Goal: Task Accomplishment & Management: Complete application form

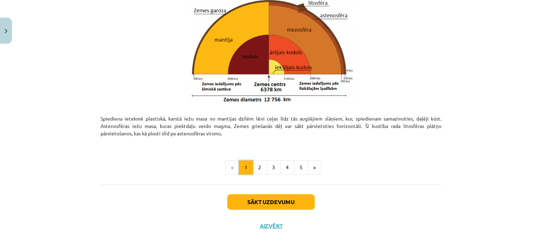
scroll to position [758, 0]
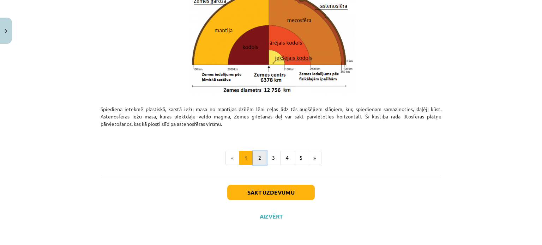
click at [256, 157] on button "2" at bounding box center [260, 158] width 14 height 14
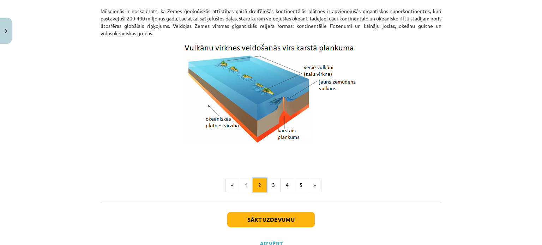
scroll to position [713, 0]
click at [269, 182] on button "3" at bounding box center [274, 185] width 14 height 14
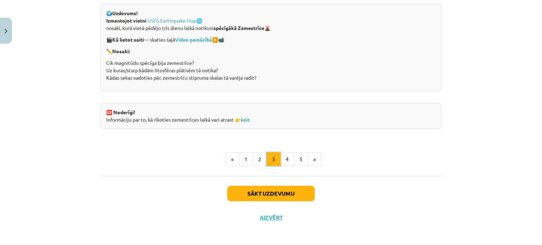
scroll to position [1389, 0]
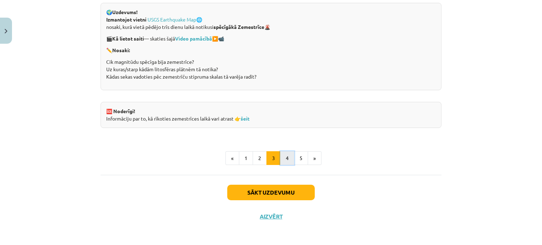
click at [284, 152] on button "4" at bounding box center [287, 158] width 14 height 14
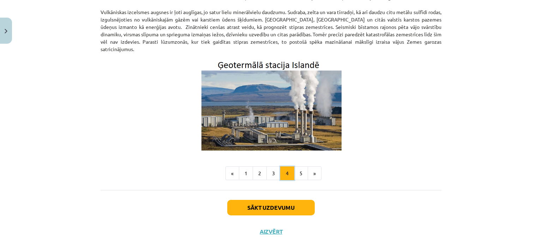
scroll to position [241, 0]
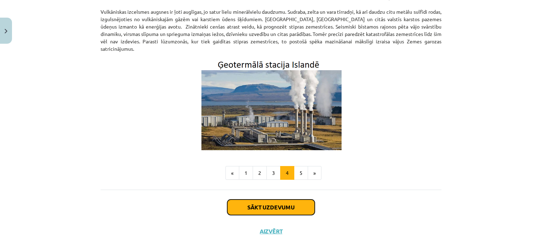
click at [270, 202] on button "Sākt uzdevumu" at bounding box center [271, 208] width 88 height 16
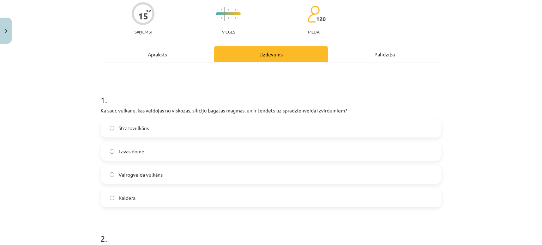
scroll to position [64, 0]
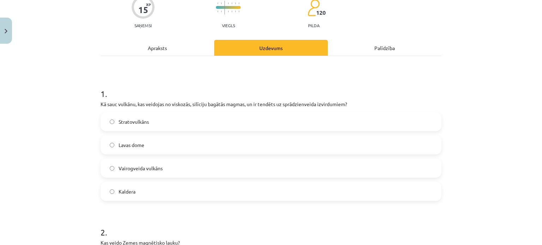
click at [217, 121] on label "Stratovulkāns" at bounding box center [271, 122] width 340 height 18
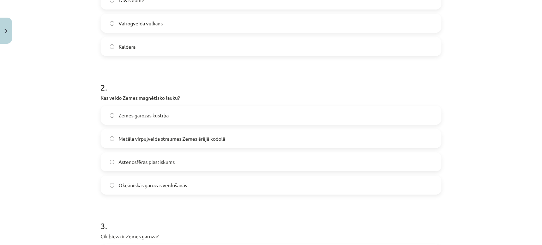
scroll to position [209, 0]
click at [197, 142] on label "Metāla virpuļveida straumes Zemes ārējā kodolā" at bounding box center [271, 139] width 340 height 18
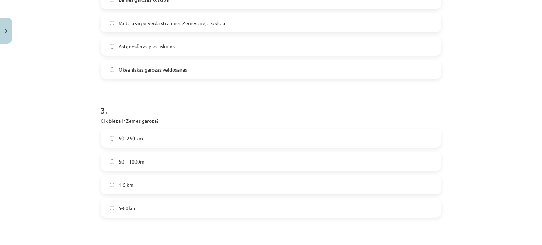
scroll to position [335, 0]
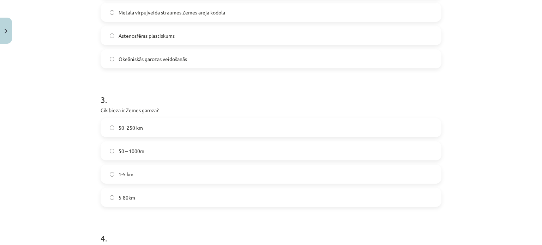
click at [154, 197] on label "5-80km" at bounding box center [271, 198] width 340 height 18
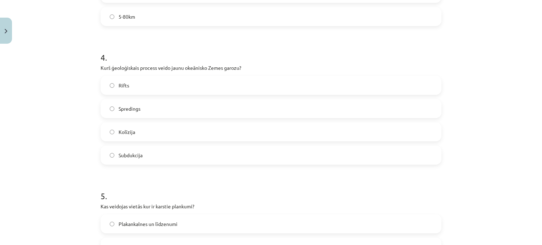
scroll to position [517, 0]
click at [158, 157] on label "Subdukcija" at bounding box center [271, 155] width 340 height 18
click at [159, 113] on label "Spredings" at bounding box center [271, 108] width 340 height 18
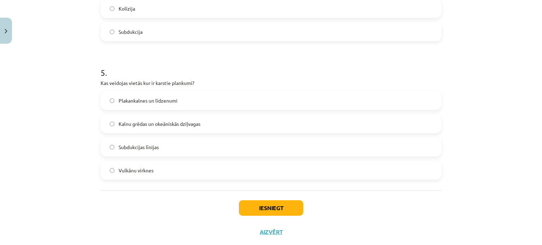
scroll to position [640, 0]
click at [160, 125] on span "Kalnu grēdas un okeāniskās dziļvagas" at bounding box center [160, 124] width 82 height 7
click at [169, 168] on label "Vulkānu virknes" at bounding box center [271, 171] width 340 height 18
click at [262, 210] on button "Iesniegt" at bounding box center [271, 209] width 64 height 16
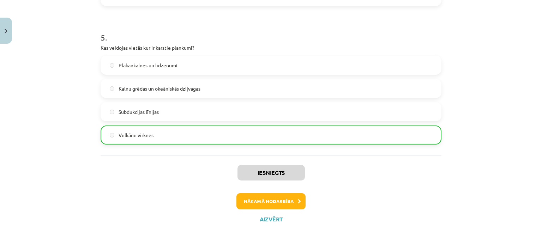
scroll to position [678, 0]
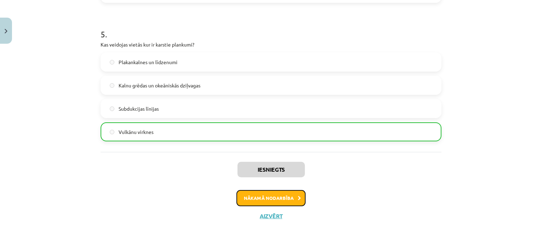
click at [262, 202] on button "Nākamā nodarbība" at bounding box center [271, 198] width 69 height 16
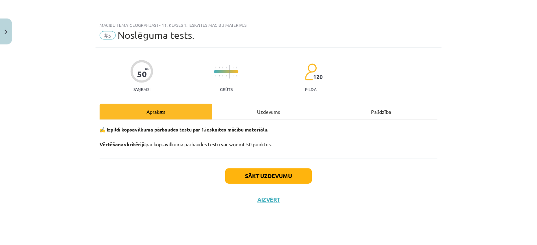
scroll to position [0, 0]
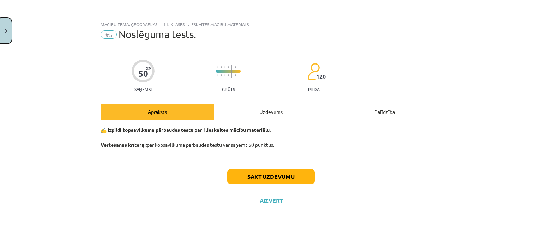
click at [7, 30] on button "Close" at bounding box center [6, 31] width 12 height 26
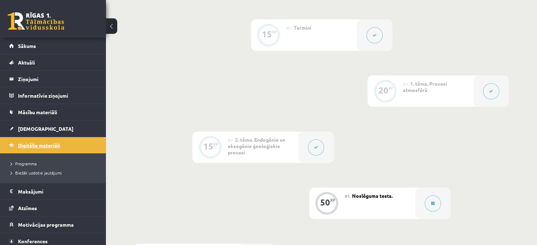
click at [45, 141] on link "Digitālie materiāli" at bounding box center [53, 145] width 88 height 16
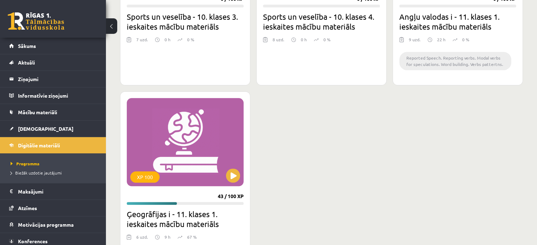
scroll to position [755, 0]
click at [232, 171] on button at bounding box center [233, 175] width 14 height 14
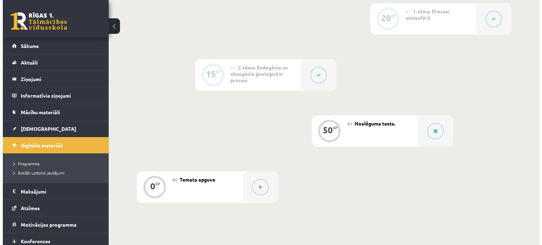
scroll to position [301, 0]
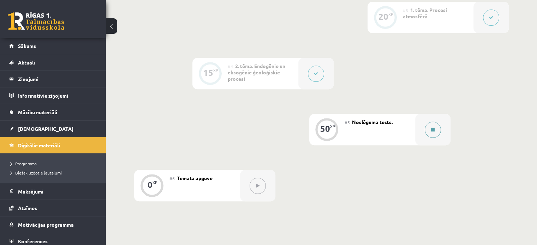
click at [434, 128] on icon at bounding box center [433, 130] width 4 height 4
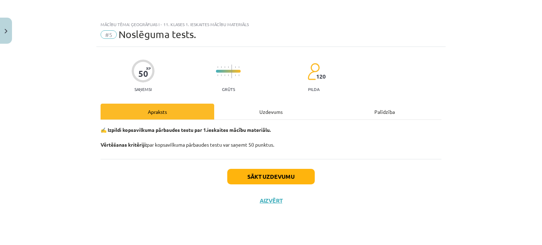
click at [276, 108] on div "Uzdevums" at bounding box center [271, 112] width 114 height 16
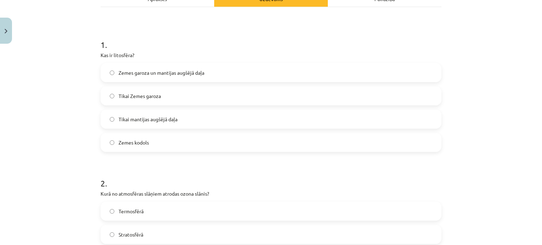
scroll to position [114, 0]
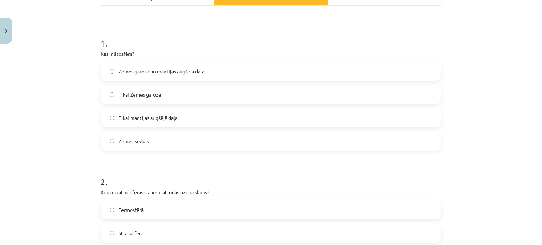
click at [224, 73] on label "Zemes garoza un mantijas augšējā daļa" at bounding box center [271, 71] width 340 height 18
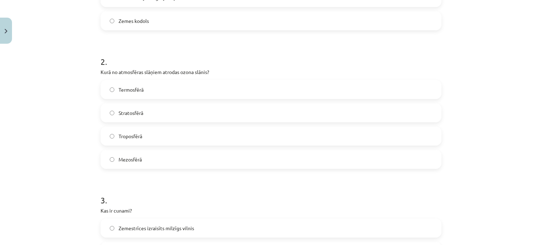
scroll to position [234, 0]
click at [201, 118] on label "Stratosfērā" at bounding box center [271, 114] width 340 height 18
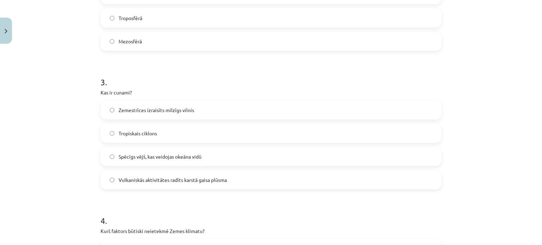
scroll to position [354, 0]
click at [186, 108] on span "Zemestrīces izraisīts milzīgs vilnis" at bounding box center [157, 109] width 76 height 7
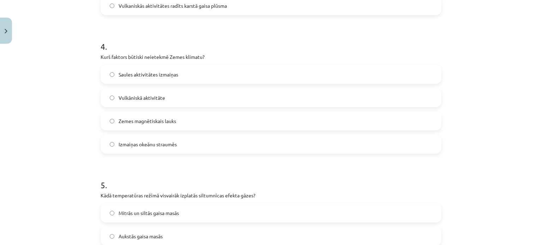
scroll to position [529, 0]
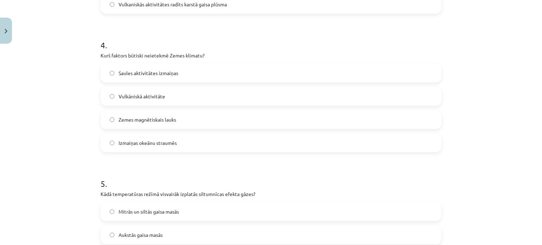
click at [170, 122] on span "Zemes magnētiskais lauks" at bounding box center [148, 119] width 58 height 7
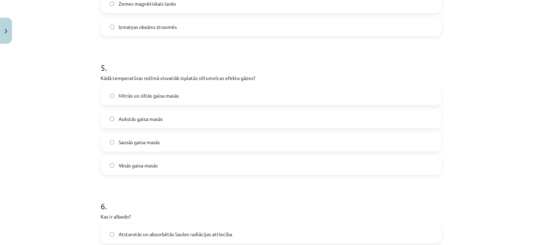
scroll to position [645, 0]
click at [171, 100] on label "Mitrās un siltās gaisa masās" at bounding box center [271, 96] width 340 height 18
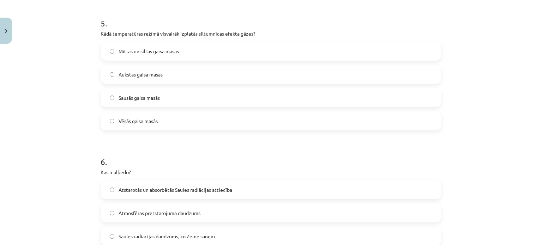
scroll to position [658, 0]
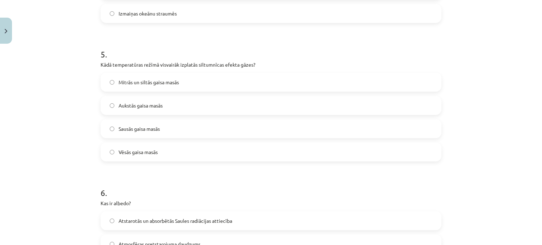
click at [150, 108] on span "Aukstās gaisa masās" at bounding box center [141, 105] width 44 height 7
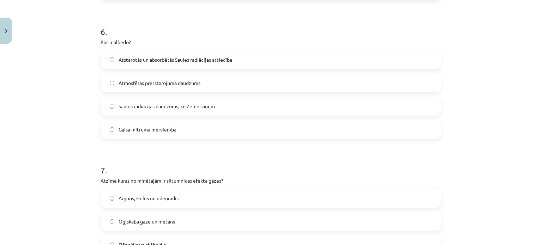
scroll to position [819, 0]
click at [161, 60] on span "Atstarotās un absorbētās Saules radiācijas attiecība" at bounding box center [176, 59] width 114 height 7
click at [163, 114] on label "Saules radiācijas daudzums, ko Zeme saņem" at bounding box center [271, 107] width 340 height 18
click at [162, 66] on label "Atstarotās un absorbētās Saules radiācijas attiecība" at bounding box center [271, 60] width 340 height 18
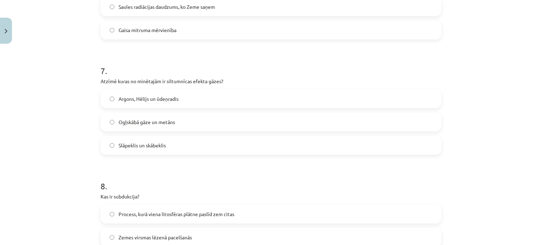
scroll to position [921, 0]
click at [155, 121] on span "Ogļskābā gāze un metāns" at bounding box center [147, 120] width 56 height 7
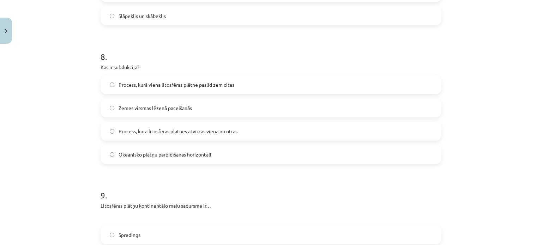
scroll to position [1050, 0]
click at [172, 157] on span "Okeānisko plātņu pārbīdīšanās horizontāli" at bounding box center [165, 153] width 93 height 7
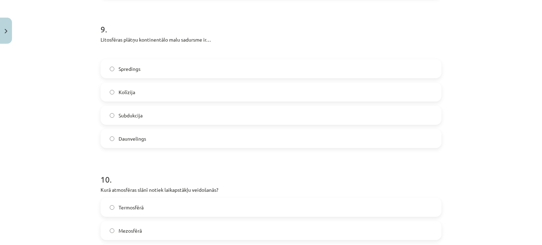
scroll to position [1216, 0]
click at [144, 115] on label "Subdukcija" at bounding box center [271, 115] width 340 height 18
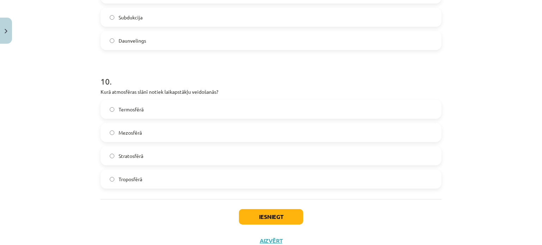
scroll to position [1314, 0]
click at [141, 180] on label "Troposfērā" at bounding box center [271, 179] width 340 height 18
click at [270, 219] on button "Iesniegt" at bounding box center [271, 217] width 64 height 16
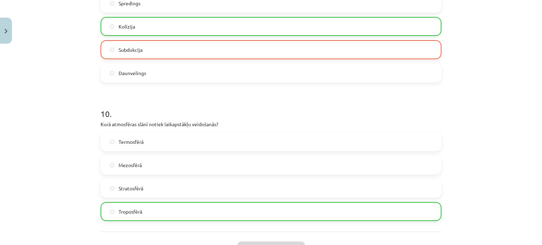
scroll to position [1361, 0]
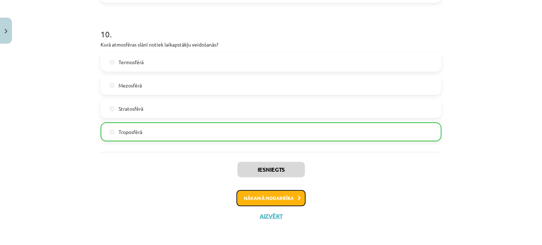
click at [268, 197] on button "Nākamā nodarbība" at bounding box center [271, 198] width 69 height 16
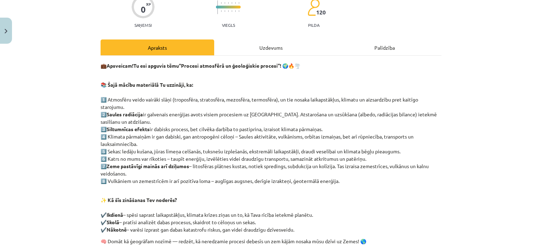
scroll to position [65, 0]
click at [253, 49] on div "Uzdevums" at bounding box center [271, 47] width 114 height 16
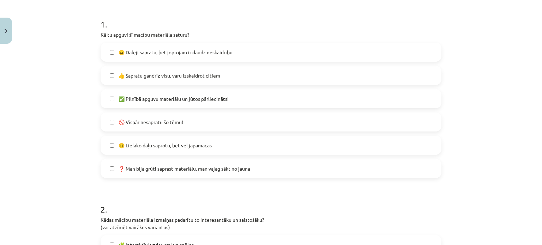
scroll to position [134, 0]
click at [213, 150] on label "🙂 Lielāko daļu saprotu, bet vēl jāpamācās" at bounding box center [271, 145] width 340 height 18
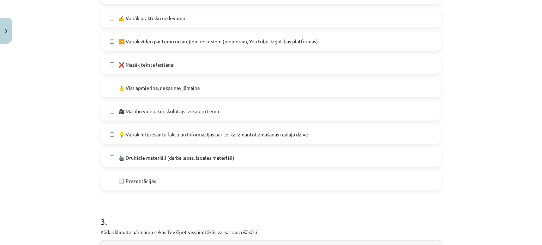
scroll to position [432, 0]
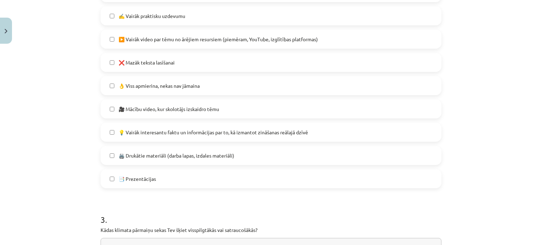
click at [201, 61] on label "❌ Mazāk teksta lasīšanai" at bounding box center [271, 63] width 340 height 18
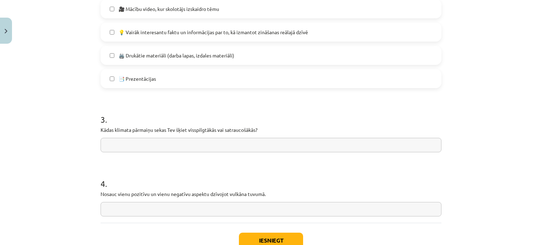
scroll to position [533, 0]
click at [168, 139] on input "text" at bounding box center [271, 144] width 341 height 14
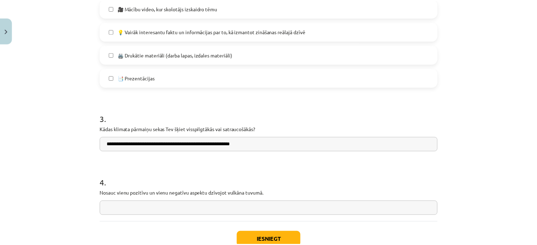
scroll to position [581, 0]
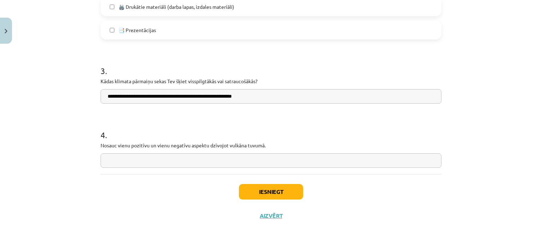
type input "**********"
click at [309, 157] on input "text" at bounding box center [271, 161] width 341 height 14
type input "*"
type input "**********"
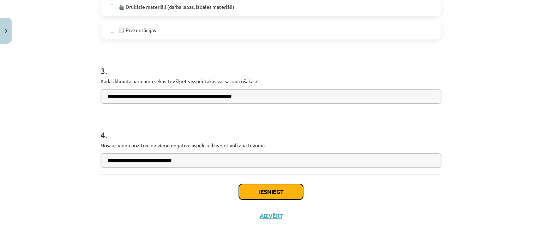
click at [291, 191] on button "Iesniegt" at bounding box center [271, 192] width 64 height 16
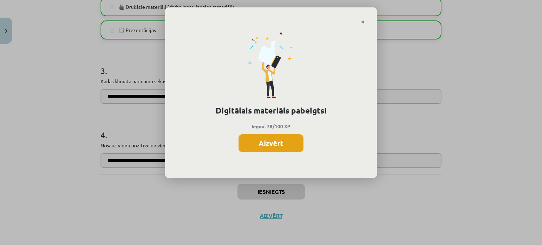
click at [289, 146] on button "Aizvērt" at bounding box center [271, 143] width 65 height 18
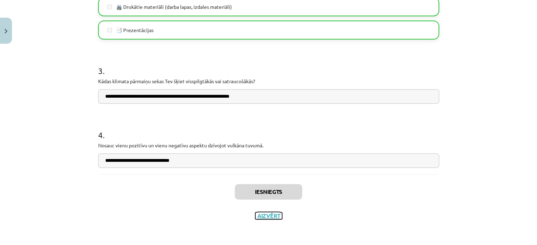
click at [268, 215] on button "Aizvērt" at bounding box center [268, 216] width 27 height 7
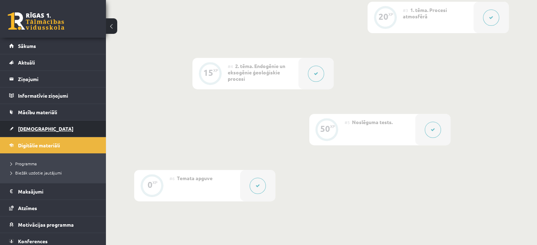
click at [60, 122] on link "[DEMOGRAPHIC_DATA]" at bounding box center [53, 129] width 88 height 16
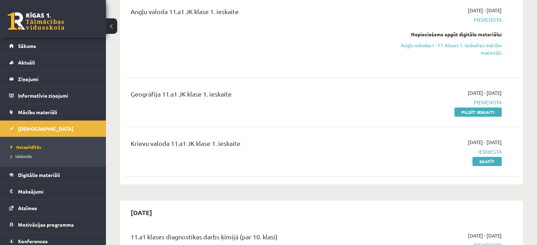
scroll to position [95, 0]
click at [482, 112] on link "Pildīt ieskaiti" at bounding box center [477, 111] width 47 height 9
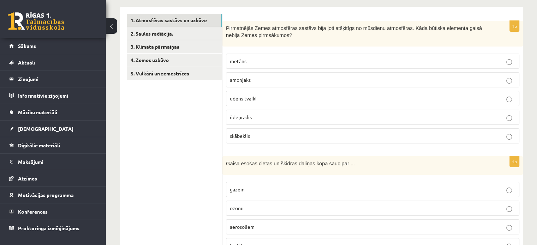
scroll to position [101, 0]
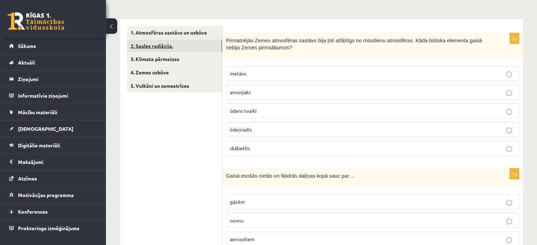
click at [201, 48] on link "2. Saules radiācija." at bounding box center [174, 46] width 95 height 13
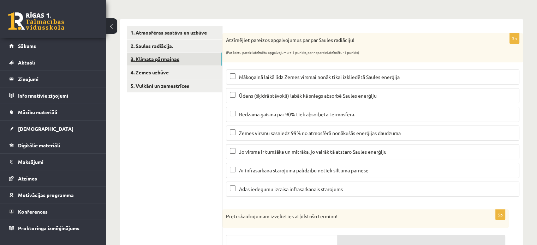
click at [199, 62] on link "3. Klimata pārmaiņas" at bounding box center [174, 59] width 95 height 13
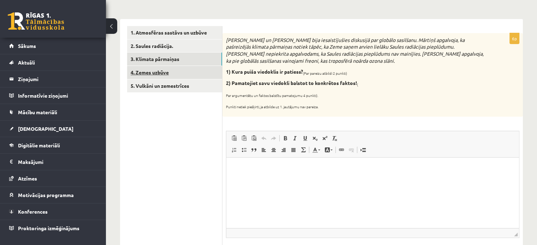
scroll to position [0, 0]
click at [199, 72] on link "4. Zemes uzbūve" at bounding box center [174, 72] width 95 height 13
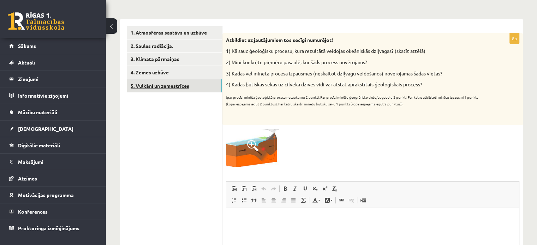
click at [197, 85] on link "5. Vulkāni un zemestrīces" at bounding box center [174, 85] width 95 height 13
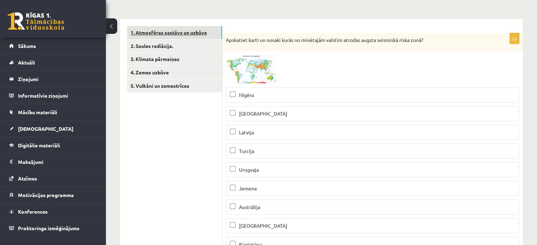
click at [201, 35] on link "1. Atmosfēras sastāvs un uzbūve" at bounding box center [174, 32] width 95 height 13
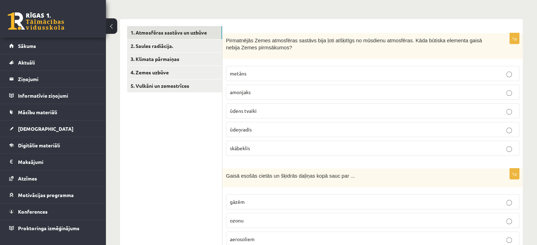
click at [313, 147] on p "skābeklis" at bounding box center [373, 148] width 286 height 7
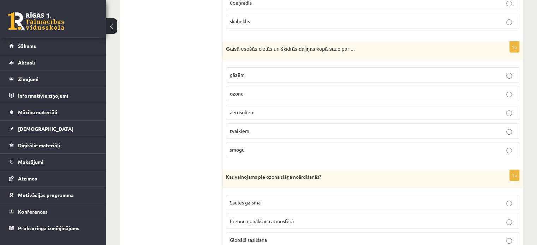
scroll to position [229, 0]
click at [280, 113] on p "aerosoliem" at bounding box center [373, 111] width 286 height 7
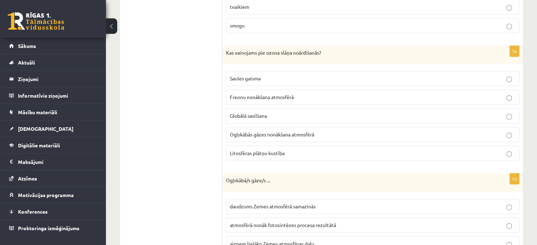
scroll to position [353, 0]
click at [273, 98] on p "Freonu nonākšana atmosfērā" at bounding box center [373, 96] width 286 height 7
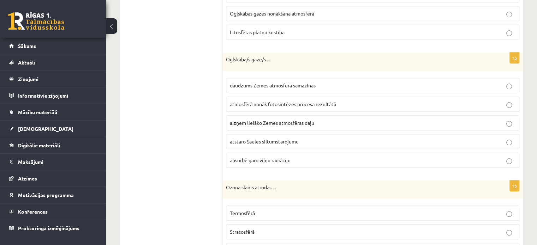
scroll to position [474, 0]
click at [284, 119] on span "aizņem lielāko Zemes atmosfēras daļu" at bounding box center [272, 122] width 84 height 6
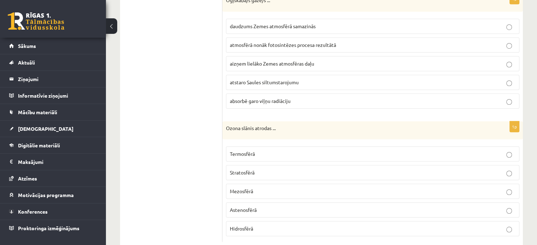
scroll to position [547, 0]
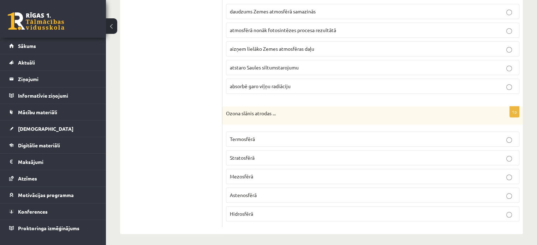
click at [259, 156] on p "Stratosfērā" at bounding box center [373, 157] width 286 height 7
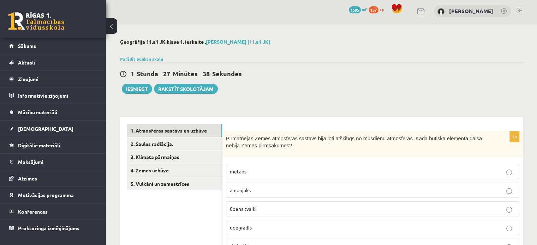
scroll to position [0, 0]
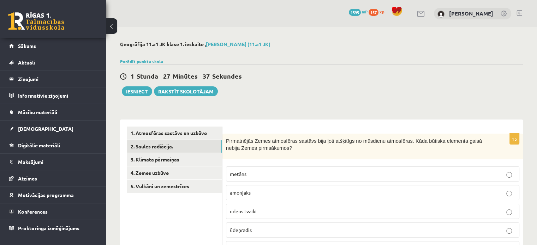
click at [177, 145] on link "2. Saules radiācija." at bounding box center [174, 146] width 95 height 13
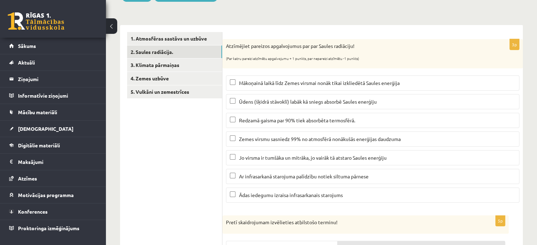
scroll to position [95, 0]
click at [326, 86] on p "Mākoņainā laikā līdz Zemes virsmai nonāk tikai izkliedētā Saules enerģija" at bounding box center [373, 82] width 286 height 7
click at [312, 103] on span "Ūdens (šķidrā stāvoklī) labāk kā sniegs absorbē Saules enerģiju" at bounding box center [308, 101] width 138 height 6
click at [298, 120] on span "Redzamā gaisma par 90% tiek absorbēta termosfērā." at bounding box center [297, 120] width 116 height 6
click at [295, 175] on span "Ar infrasarkanā starojuma palīdzību notiek siltuma pārnese" at bounding box center [304, 176] width 130 height 6
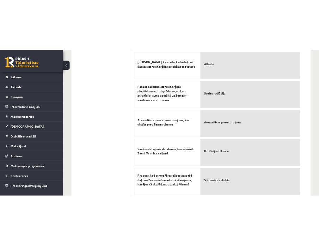
scroll to position [330, 0]
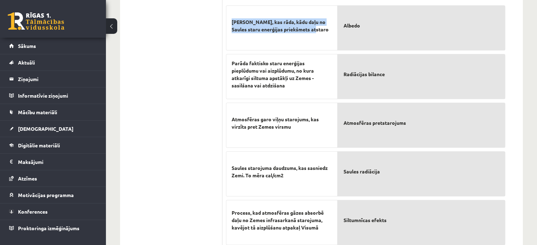
drag, startPoint x: 313, startPoint y: 29, endPoint x: 231, endPoint y: 22, distance: 82.6
click at [231, 22] on div "Skaitlis, kas rāda, kādu daļu no Saules staru enerģijas priekšmets atstaro" at bounding box center [282, 27] width 112 height 45
copy span "Skaitlis, kas rāda, kādu daļu no Saules staru enerģijas priekšmets atstaro"
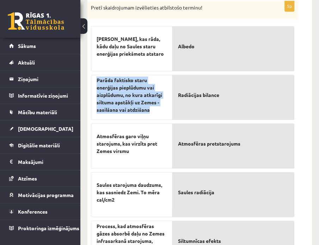
drag, startPoint x: 148, startPoint y: 109, endPoint x: 93, endPoint y: 80, distance: 61.9
click at [93, 80] on div "Parāda faktisko staru enerģijas pieplūdumu vai aizplūdumu, no kura atkarīgi sil…" at bounding box center [132, 97] width 82 height 45
copy span "Parāda faktisko staru enerģijas pieplūdumu vai aizplūdumu, no kura atkarīgi sil…"
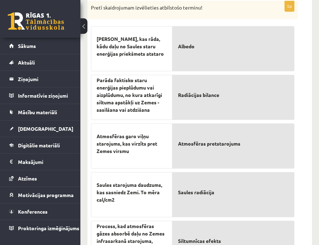
click at [152, 134] on span "Atmosfēras garo viļņu starojums, kas virzīts pret Zemes virsmu" at bounding box center [132, 144] width 70 height 22
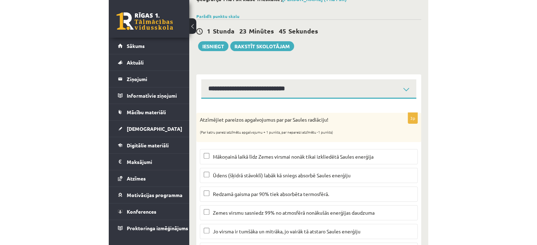
scroll to position [40, 0]
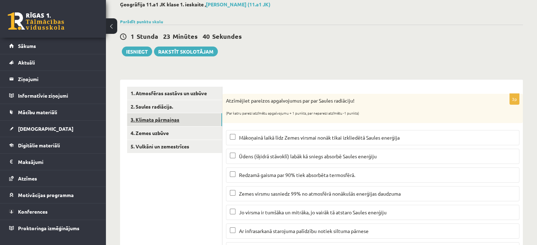
click at [193, 123] on link "3. Klimata pārmaiņas" at bounding box center [174, 119] width 95 height 13
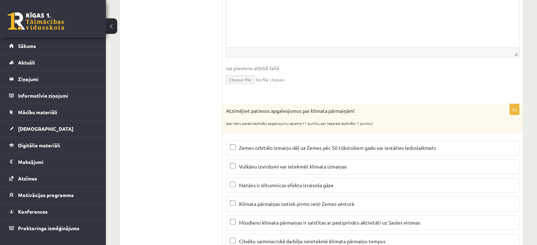
scroll to position [311, 0]
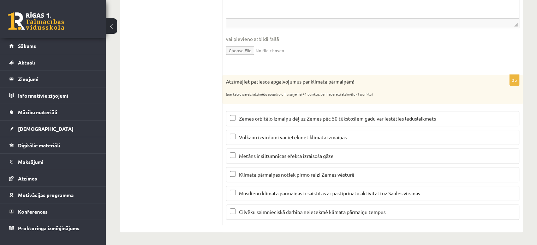
click at [336, 125] on label "Zemes orbitālo izmaiņu dēļ uz Zemes pēc 50 tūkstošiem gadu var iestāties ledusl…" at bounding box center [372, 118] width 293 height 15
click at [285, 156] on span "Metāns ir siltumnīcas efekta izraisoša gāze" at bounding box center [286, 156] width 95 height 6
click at [283, 137] on span "Vulkānu izvirdumi var ietekmēt klimata izmaiņas" at bounding box center [293, 137] width 108 height 6
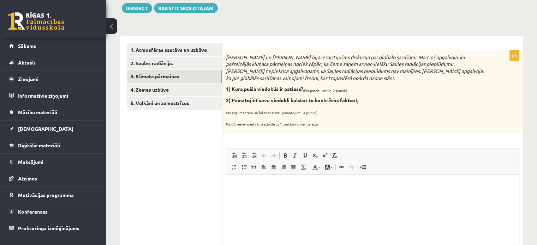
scroll to position [83, 0]
click at [312, 186] on p "Bagātinātā teksta redaktors, wiswyg-editor-user-answer-47024755794820" at bounding box center [372, 185] width 279 height 7
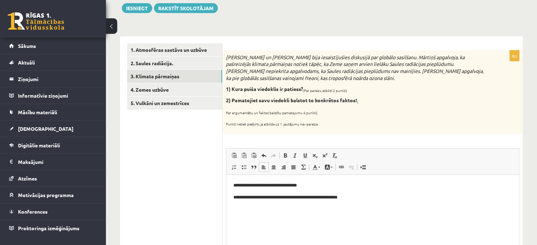
click at [339, 197] on p "**********" at bounding box center [372, 197] width 279 height 7
click at [427, 196] on p "**********" at bounding box center [372, 197] width 279 height 7
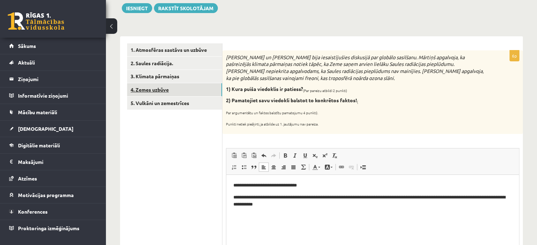
click at [171, 90] on link "4. Zemes uzbūve" at bounding box center [174, 89] width 95 height 13
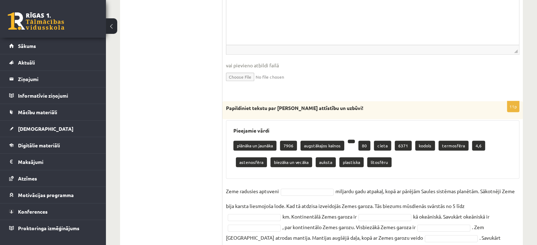
scroll to position [400, 0]
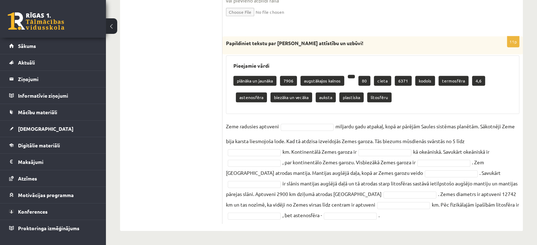
click at [475, 82] on p "4,6" at bounding box center [478, 81] width 13 height 10
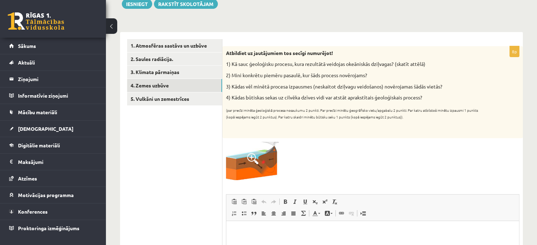
scroll to position [88, 0]
click at [251, 162] on span at bounding box center [252, 158] width 11 height 11
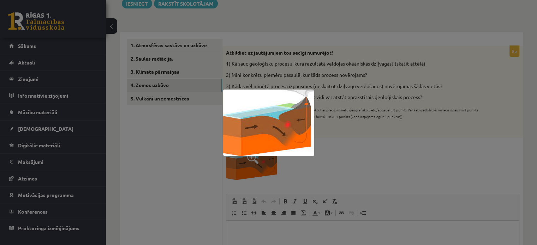
click at [372, 157] on div at bounding box center [268, 122] width 537 height 245
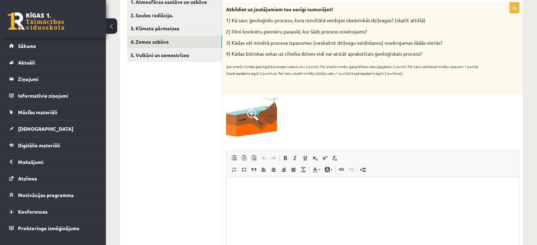
scroll to position [132, 0]
click at [286, 195] on html at bounding box center [372, 188] width 293 height 22
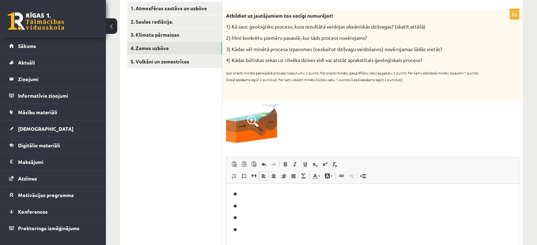
scroll to position [125, 0]
click at [254, 120] on span at bounding box center [252, 121] width 11 height 11
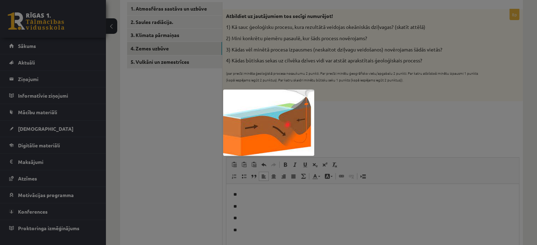
click at [360, 113] on div at bounding box center [268, 122] width 537 height 245
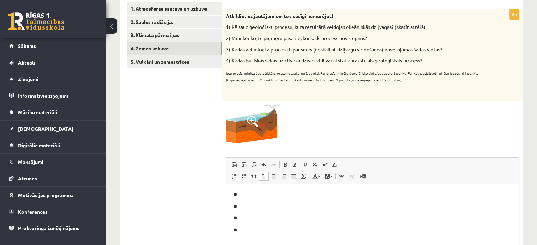
click at [246, 195] on p "**" at bounding box center [372, 194] width 279 height 7
click at [243, 205] on p "**" at bounding box center [372, 206] width 279 height 7
click at [238, 196] on p "**********" at bounding box center [372, 194] width 279 height 7
click at [240, 209] on p "**" at bounding box center [372, 206] width 279 height 7
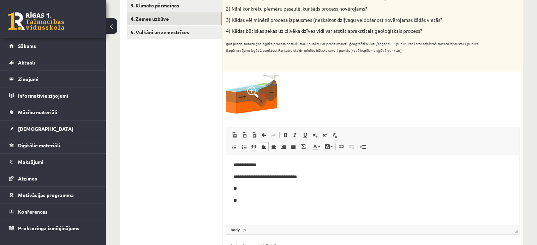
scroll to position [155, 0]
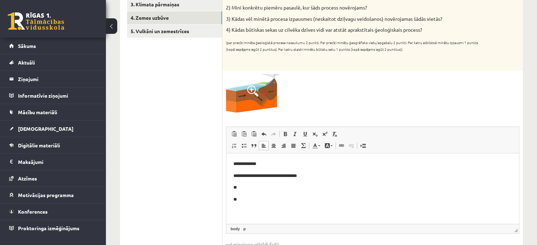
click at [243, 187] on p "**" at bounding box center [372, 187] width 279 height 7
click at [239, 201] on p "**" at bounding box center [372, 199] width 279 height 7
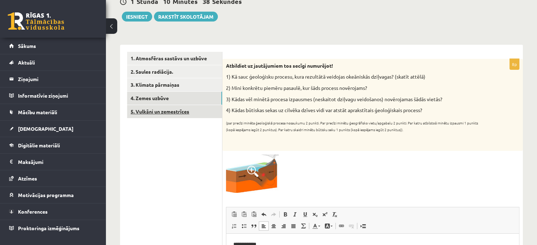
scroll to position [75, 0]
click at [185, 110] on link "5. Vulkāni un zemestrīces" at bounding box center [174, 111] width 95 height 13
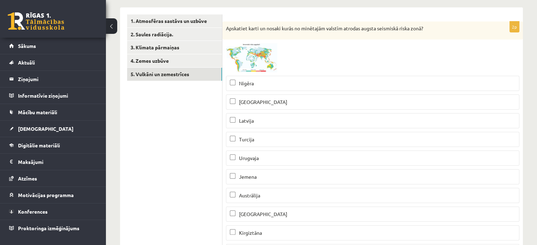
scroll to position [114, 0]
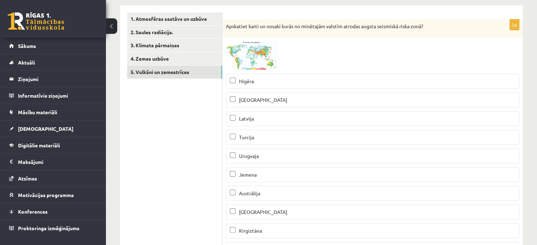
click at [257, 55] on span at bounding box center [252, 57] width 11 height 11
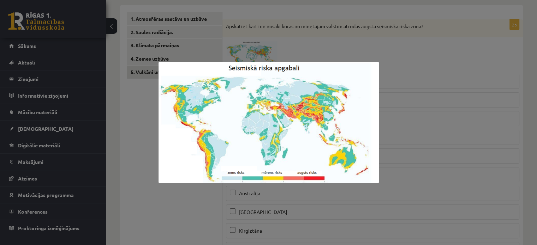
click at [419, 92] on div at bounding box center [268, 122] width 537 height 245
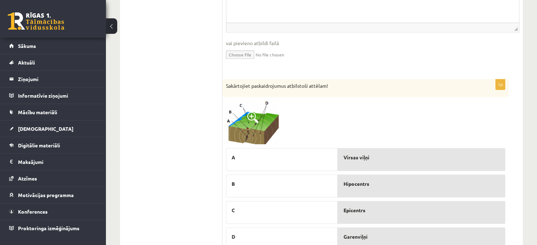
scroll to position [799, 0]
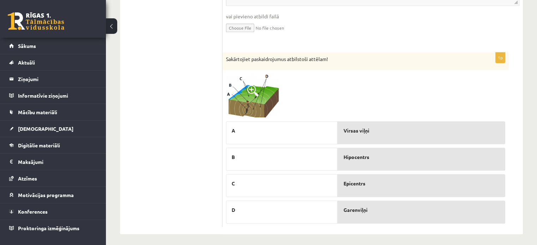
click at [265, 92] on img at bounding box center [252, 96] width 53 height 44
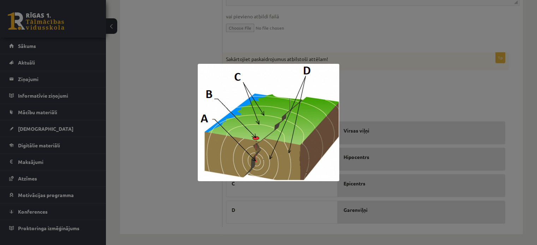
click at [382, 87] on div at bounding box center [268, 122] width 537 height 245
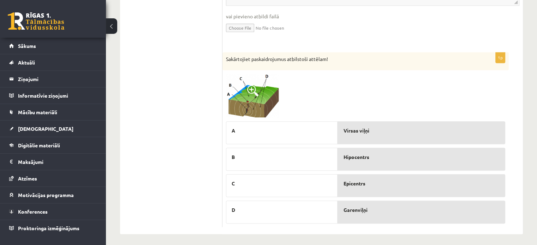
click at [261, 84] on img at bounding box center [252, 96] width 53 height 44
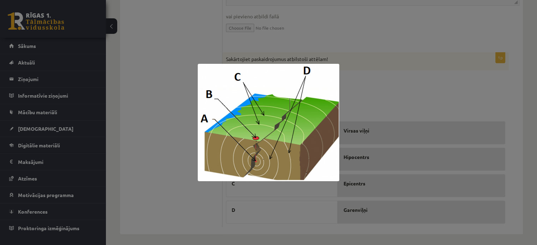
click at [356, 105] on div at bounding box center [268, 122] width 537 height 245
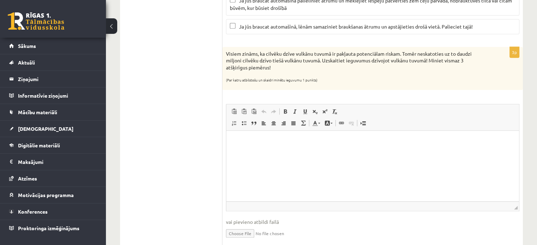
scroll to position [592, 0]
click at [288, 144] on p "Bagātinātā teksta redaktors, wiswyg-editor-user-answer-47024752810660" at bounding box center [372, 141] width 279 height 7
click at [268, 157] on body "**********" at bounding box center [372, 153] width 279 height 31
click at [258, 154] on p "**" at bounding box center [372, 153] width 279 height 7
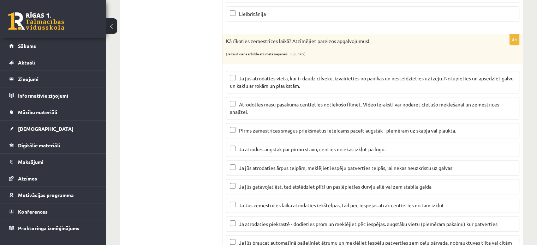
scroll to position [351, 0]
click at [314, 84] on p "Ja jūs atrodaties vietā, kur ir daudz cilvēku, izvairieties no panikas un neste…" at bounding box center [373, 81] width 286 height 15
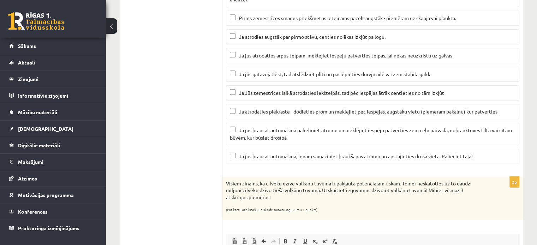
scroll to position [467, 0]
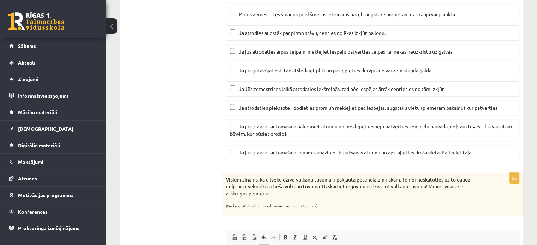
click at [278, 53] on label "Ja jūs atrodaties ārpus telpām, meklējiet iespēju patverties telpās, lai nekas …" at bounding box center [372, 51] width 293 height 15
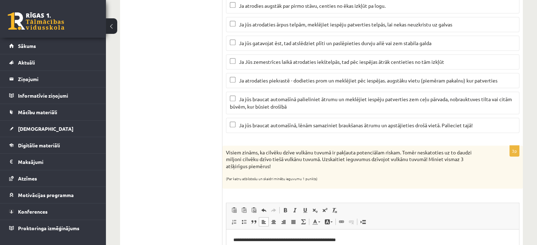
scroll to position [498, 0]
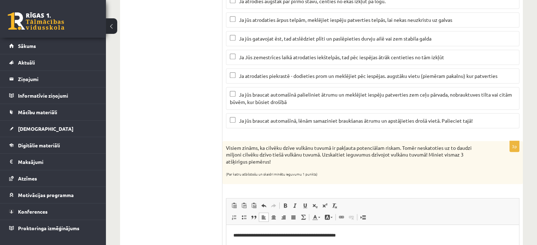
click at [277, 38] on span "Ja jūs gatavojat ēst, tad atslēdziet plīti un paslēpieties durvju ailē vai zem …" at bounding box center [335, 38] width 192 height 6
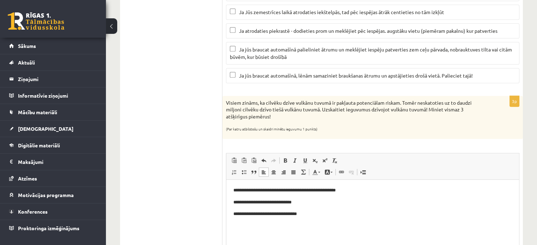
scroll to position [544, 0]
click at [276, 34] on label "Ja atrodaties piekrastē - dodieties prom un meklējiet pēc iespējas. augstāku vi…" at bounding box center [372, 30] width 293 height 15
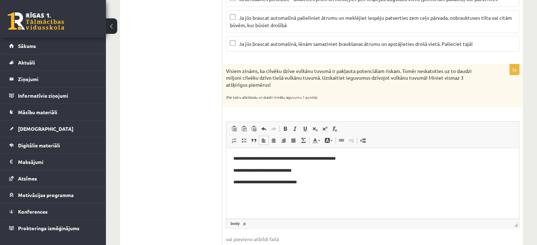
scroll to position [576, 0]
click at [301, 42] on span "Ja jūs braucat automašīnā, lēnām samaziniet braukšanas ātrumu un apstājieties d…" at bounding box center [356, 43] width 234 height 6
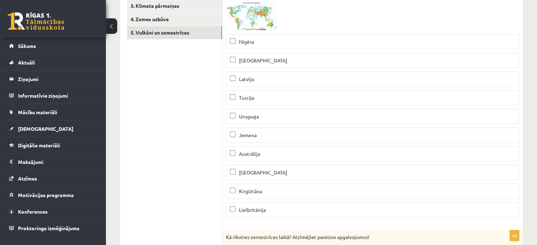
scroll to position [155, 0]
click at [264, 150] on p "Austrālija" at bounding box center [373, 153] width 286 height 7
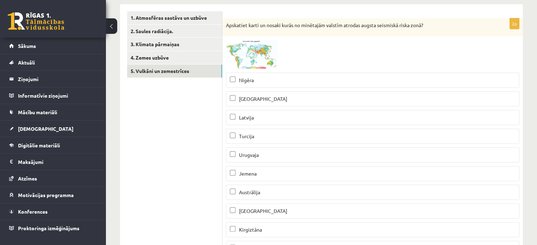
scroll to position [115, 0]
click at [256, 47] on img at bounding box center [252, 54] width 53 height 29
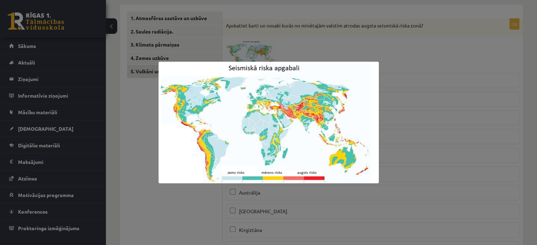
click at [388, 82] on div at bounding box center [268, 122] width 537 height 245
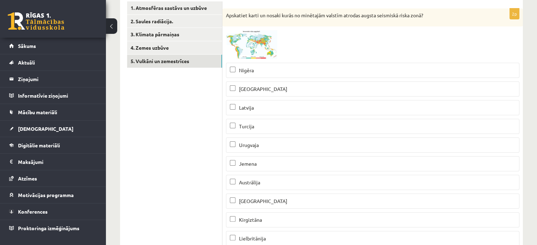
scroll to position [125, 0]
click at [264, 40] on img at bounding box center [252, 44] width 53 height 29
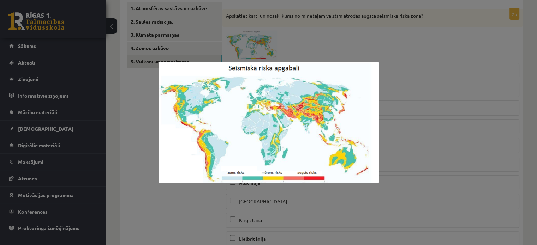
click at [476, 119] on div at bounding box center [268, 122] width 537 height 245
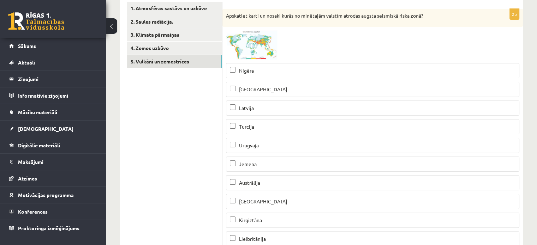
click at [275, 203] on p "Peru" at bounding box center [373, 201] width 286 height 7
click at [278, 182] on p "Austrālija" at bounding box center [373, 182] width 286 height 7
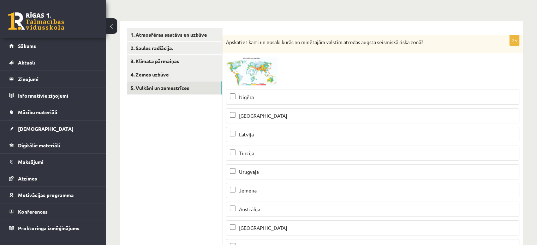
scroll to position [101, 0]
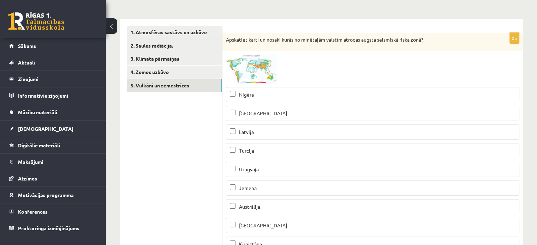
click at [258, 70] on span at bounding box center [252, 71] width 11 height 11
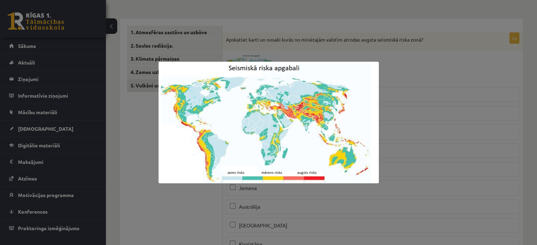
click at [395, 125] on div at bounding box center [268, 122] width 537 height 245
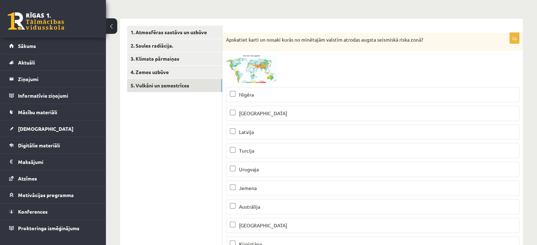
click at [261, 75] on img at bounding box center [252, 68] width 53 height 29
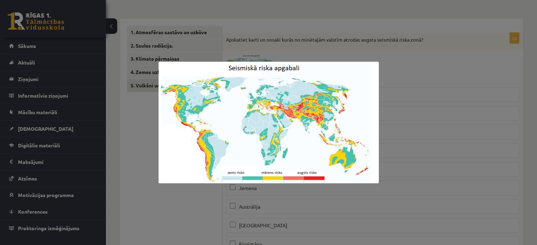
click at [449, 134] on div at bounding box center [268, 122] width 537 height 245
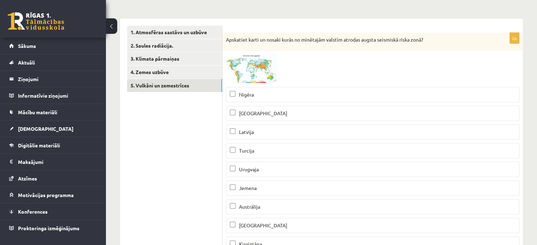
click at [258, 75] on span at bounding box center [252, 71] width 11 height 11
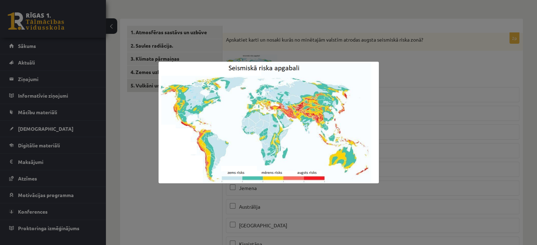
click at [408, 72] on div at bounding box center [268, 122] width 537 height 245
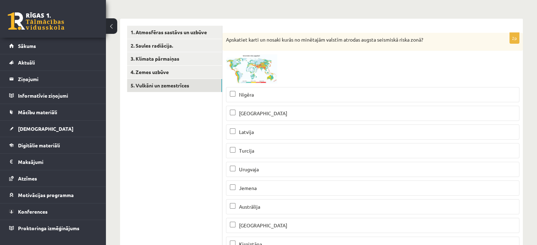
click at [264, 62] on img at bounding box center [252, 68] width 53 height 29
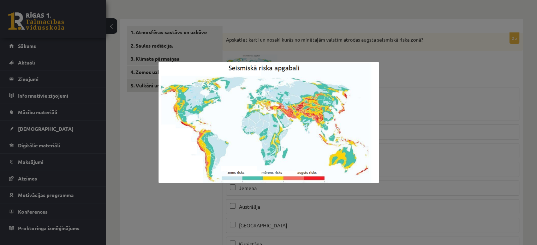
click at [393, 119] on div at bounding box center [268, 122] width 537 height 245
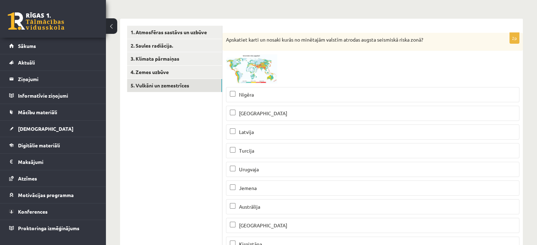
click at [289, 152] on p "Turcija" at bounding box center [373, 150] width 286 height 7
click at [251, 62] on img at bounding box center [252, 68] width 53 height 29
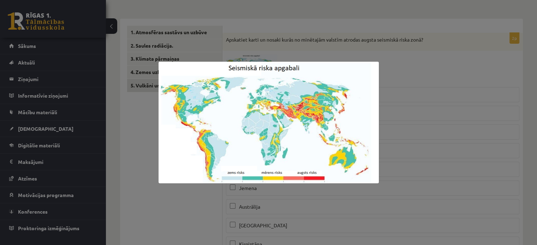
click at [402, 145] on div at bounding box center [268, 122] width 537 height 245
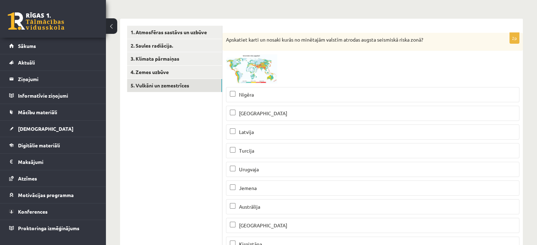
click at [256, 67] on span at bounding box center [252, 71] width 11 height 11
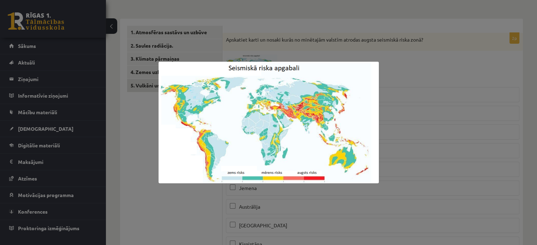
click at [418, 121] on div at bounding box center [268, 122] width 537 height 245
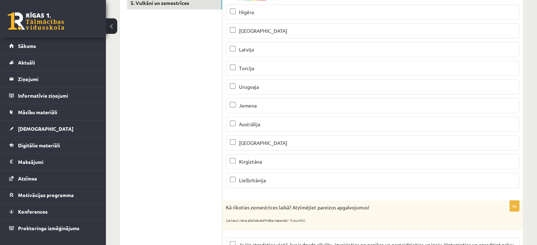
scroll to position [184, 0]
click at [306, 162] on p "Kirgiztāna" at bounding box center [373, 161] width 286 height 7
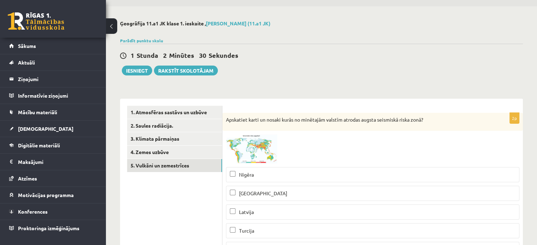
scroll to position [20, 0]
click at [145, 67] on button "Iesniegt" at bounding box center [137, 71] width 30 height 10
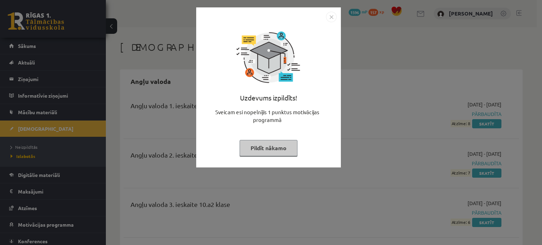
click at [275, 148] on button "Pildīt nākamo" at bounding box center [269, 148] width 58 height 16
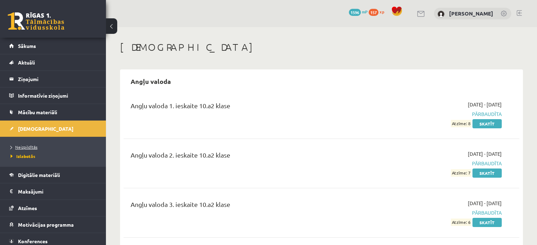
click at [46, 146] on link "Neizpildītās" at bounding box center [55, 147] width 88 height 6
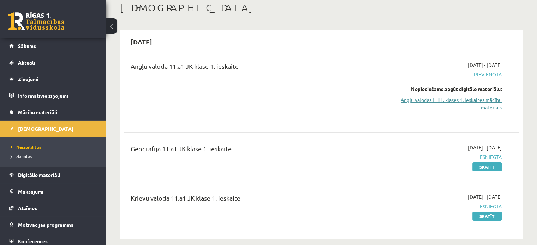
scroll to position [41, 0]
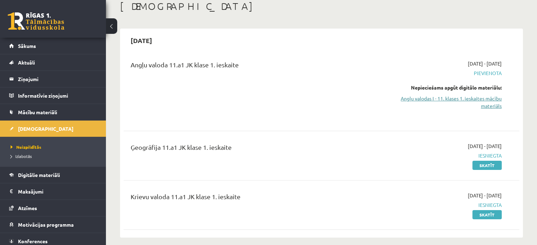
click at [470, 97] on link "Angļu valodas I - 11. klases 1. ieskaites mācību materiāls" at bounding box center [443, 102] width 116 height 15
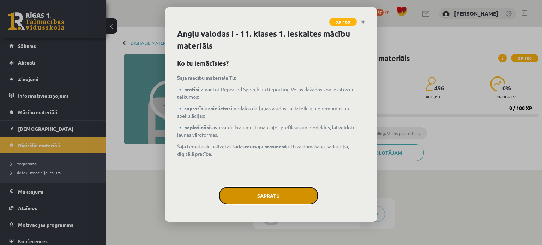
click at [275, 195] on button "Sapratu" at bounding box center [268, 196] width 99 height 18
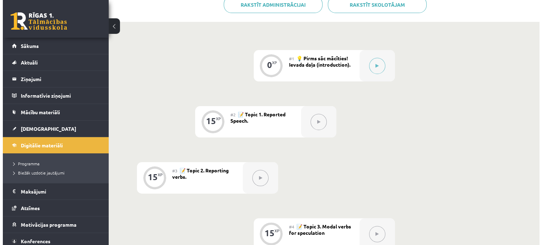
scroll to position [148, 0]
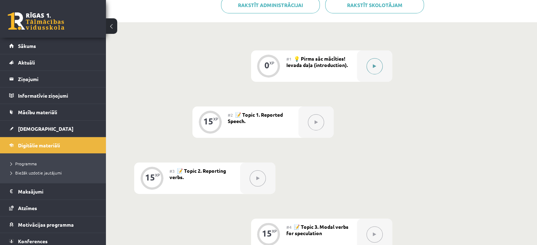
click at [373, 61] on button at bounding box center [374, 66] width 16 height 16
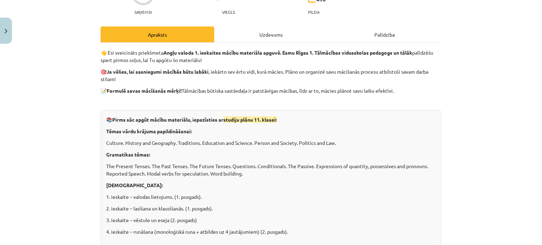
scroll to position [78, 0]
click at [265, 29] on div "Uzdevums" at bounding box center [271, 34] width 114 height 16
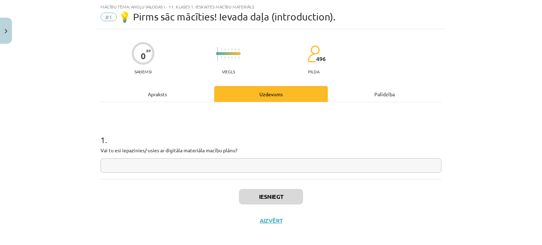
click at [188, 159] on input "text" at bounding box center [271, 166] width 341 height 14
type input "**"
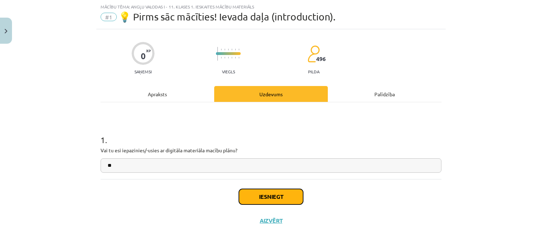
click at [260, 192] on button "Iesniegt" at bounding box center [271, 197] width 64 height 16
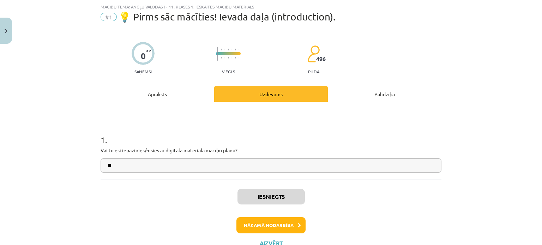
scroll to position [148, 0]
click at [268, 222] on button "Nākamā nodarbība" at bounding box center [271, 225] width 69 height 16
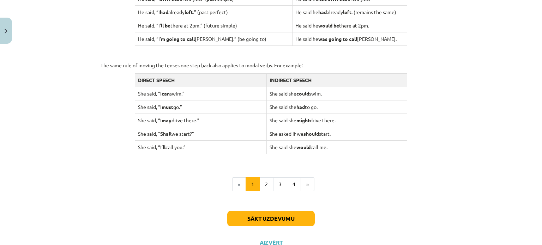
scroll to position [707, 0]
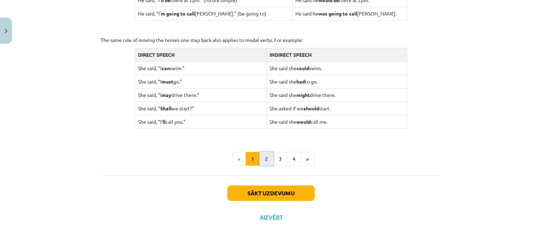
click at [265, 158] on button "2" at bounding box center [266, 159] width 14 height 14
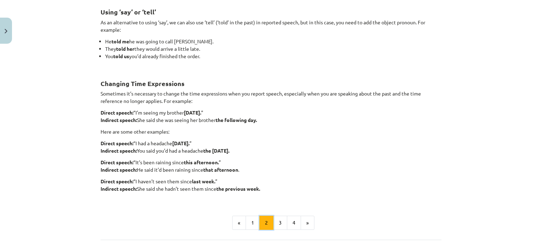
scroll to position [192, 0]
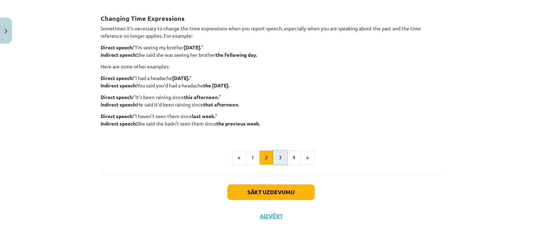
click at [278, 151] on button "3" at bounding box center [280, 158] width 14 height 14
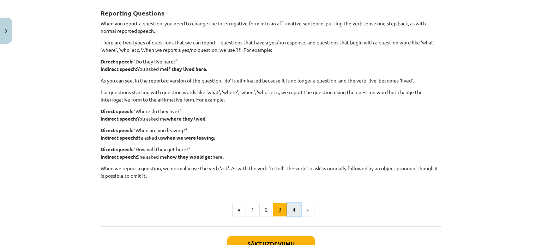
click at [292, 207] on button "4" at bounding box center [294, 210] width 14 height 14
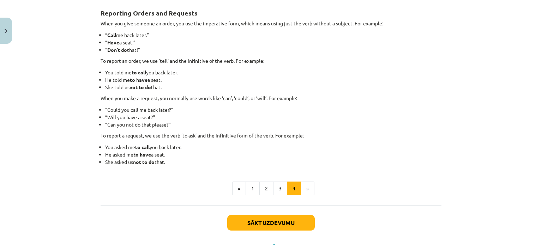
click at [251, 195] on div "Reporting Orders and Requests When you give someone an order, you use the imper…" at bounding box center [271, 99] width 341 height 211
click at [251, 189] on button "1" at bounding box center [253, 189] width 14 height 14
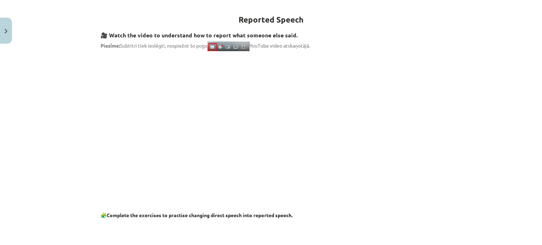
scroll to position [124, 0]
